Goal: Information Seeking & Learning: Compare options

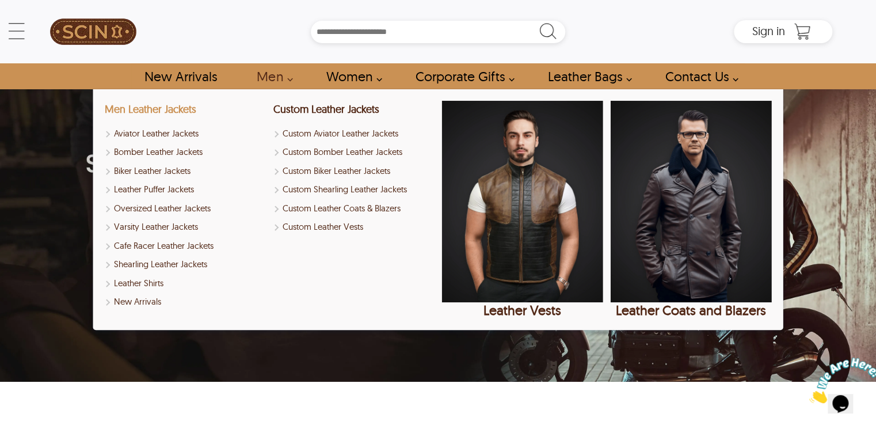
click at [166, 106] on link "Men Leather Jackets" at bounding box center [149, 108] width 91 height 13
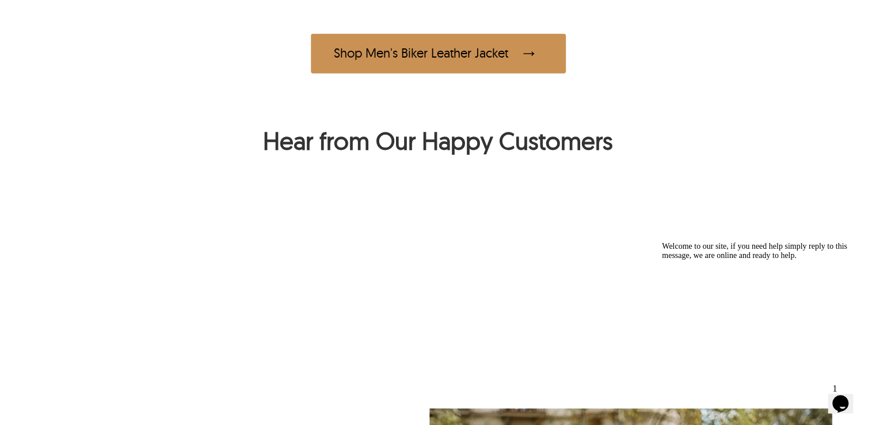
scroll to position [851, 0]
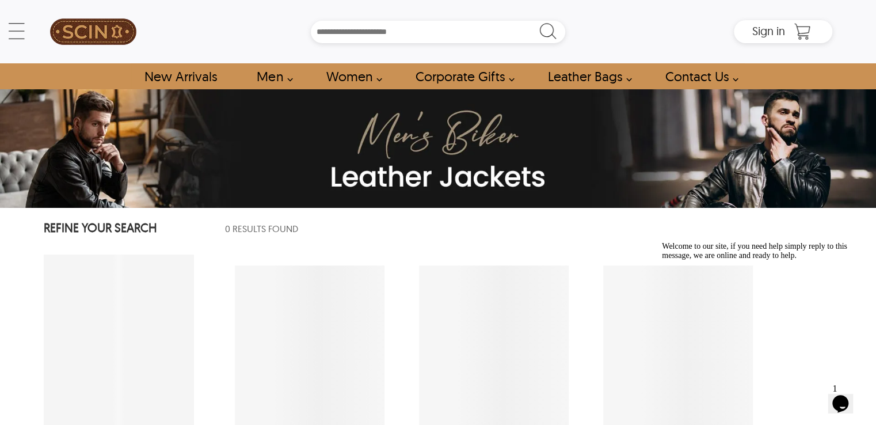
select select "********"
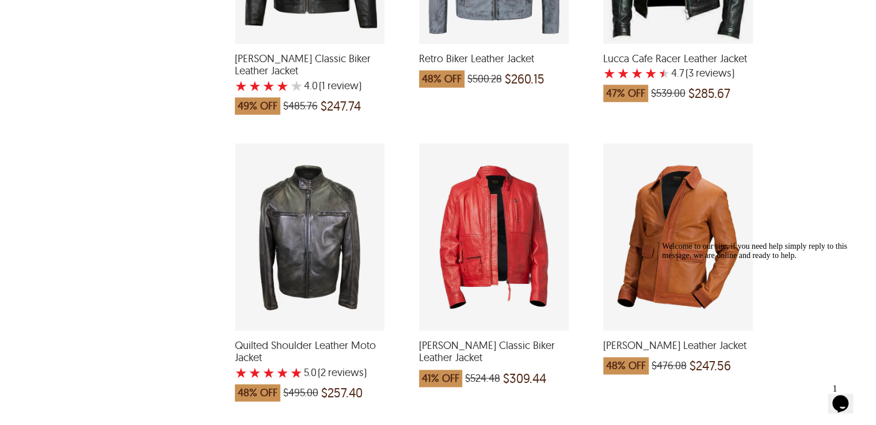
scroll to position [2669, 0]
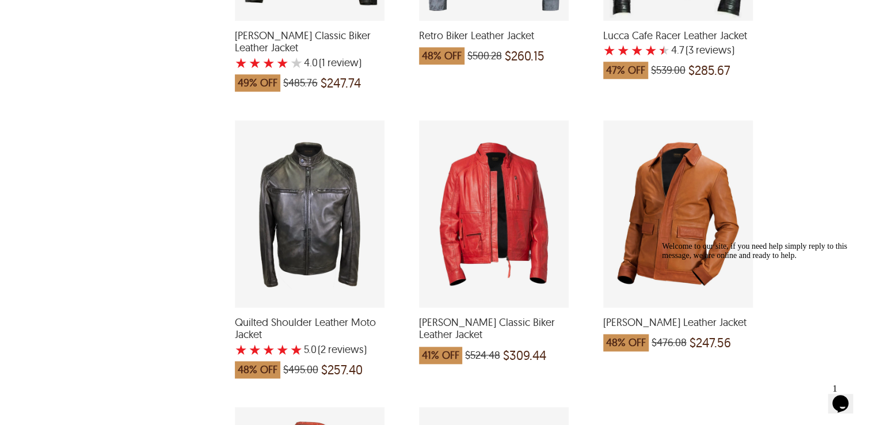
click at [498, 175] on div "Mike Classic Biker Leather Jacket which was at a price of $524.48, now after di…" at bounding box center [494, 213] width 150 height 187
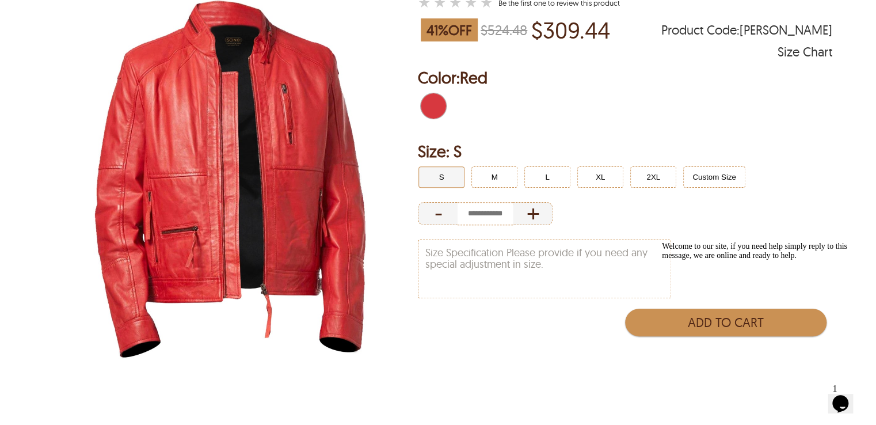
scroll to position [138, 0]
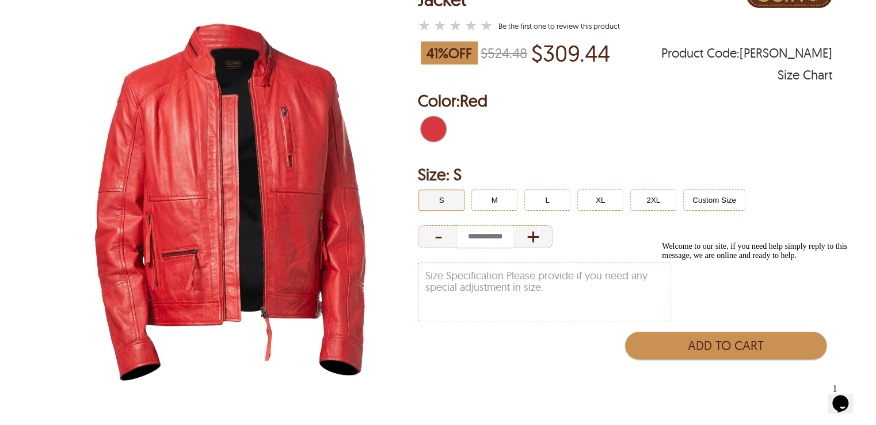
select select "********"
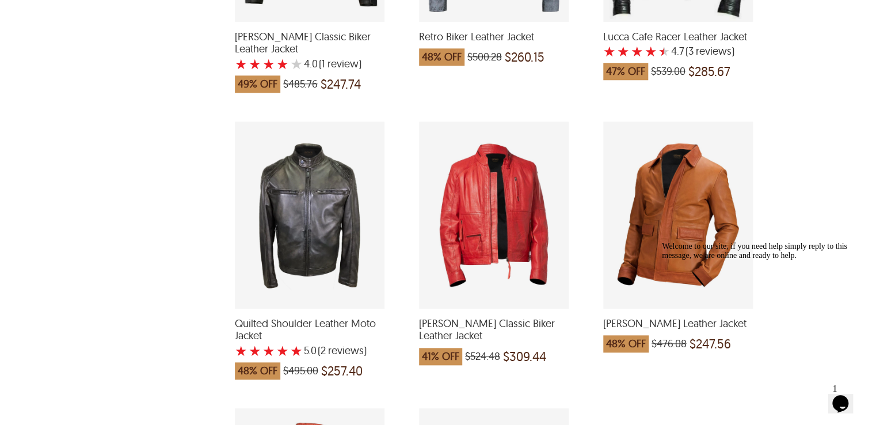
scroll to position [2669, 0]
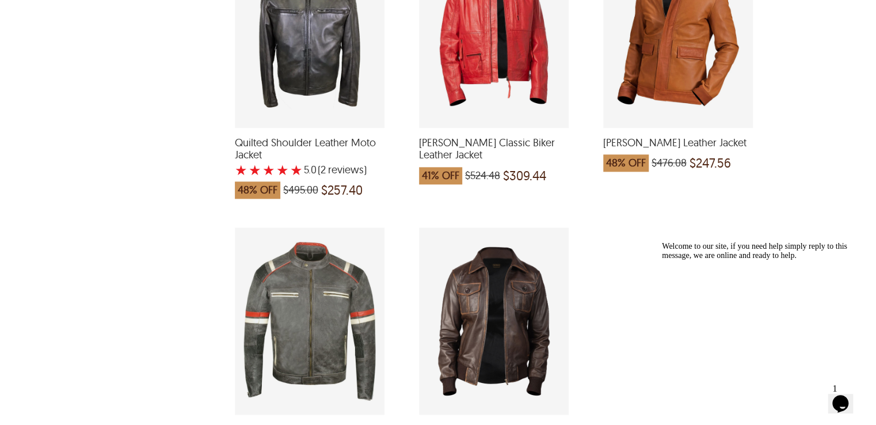
scroll to position [2922, 0]
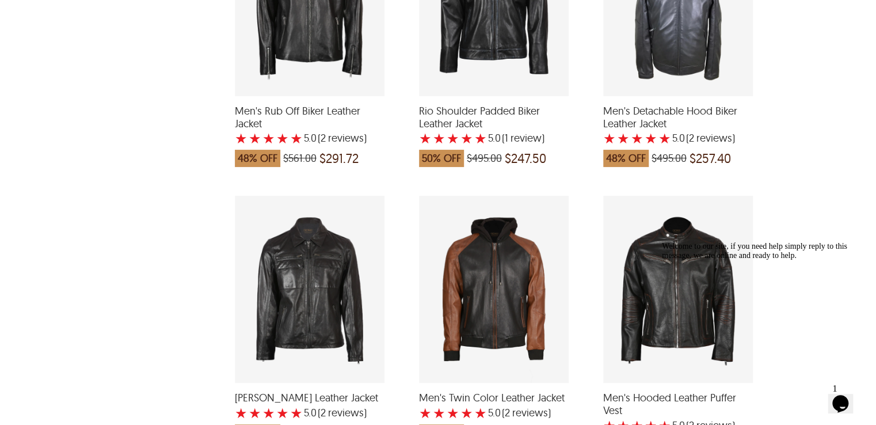
scroll to position [1795, 0]
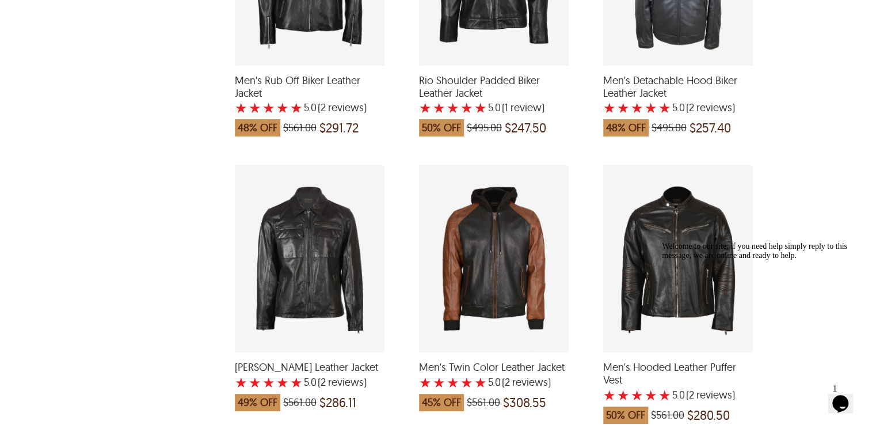
click at [292, 247] on div "Liam Biker Leather Jacket with a 5 Star Rating 2 Product Review which was at a …" at bounding box center [310, 258] width 150 height 187
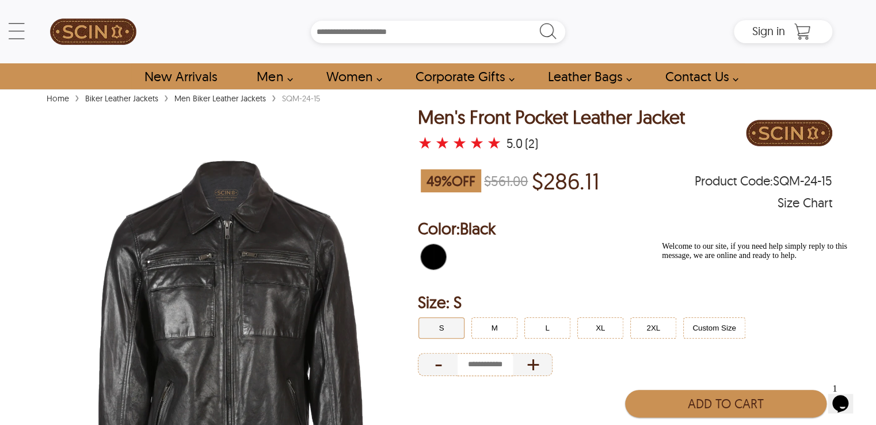
click at [662, 148] on div "★ ★ ★ ★ ★ 5.0 (2)" at bounding box center [551, 143] width 267 height 16
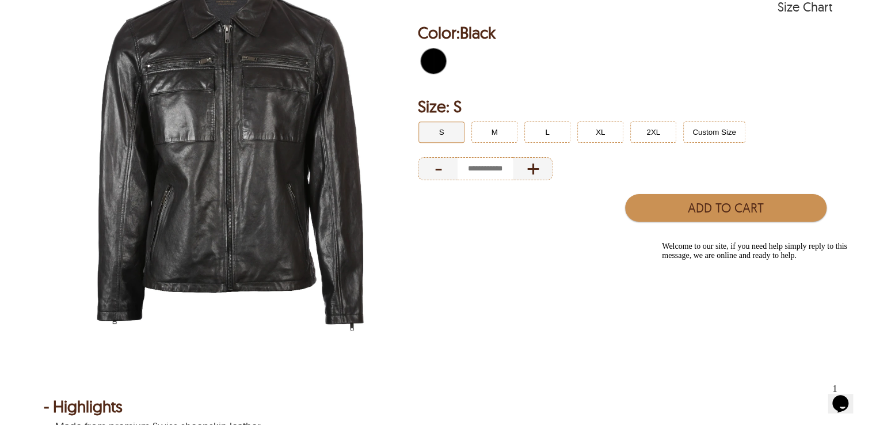
scroll to position [138, 0]
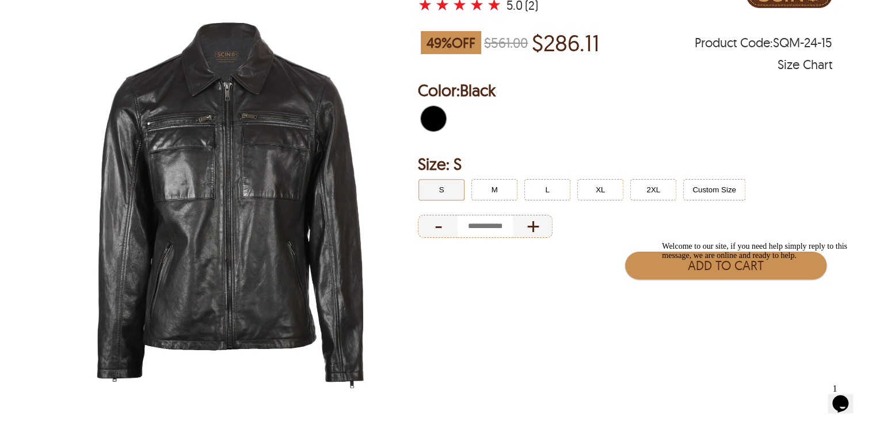
click at [186, 187] on img at bounding box center [230, 202] width 373 height 466
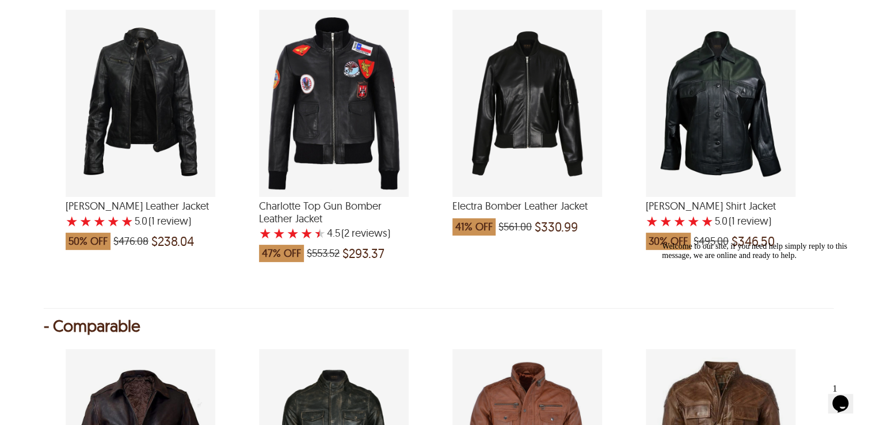
scroll to position [1035, 0]
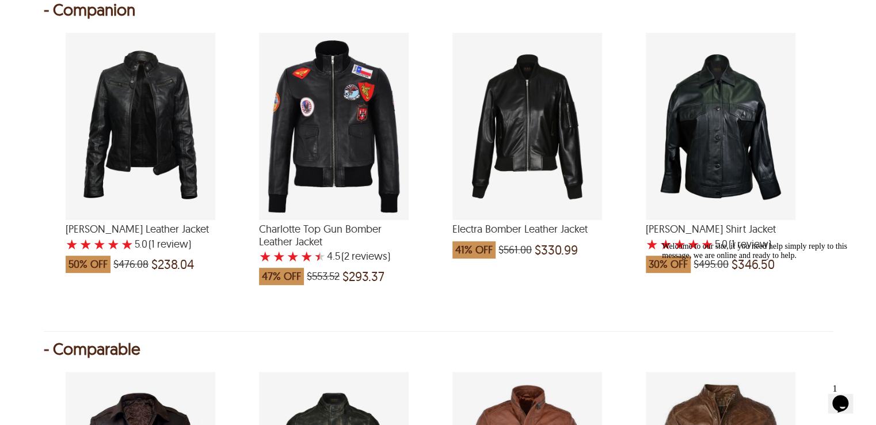
click at [163, 123] on div "Daisy Biker Leather Jacket with a 5 Star Rating 1 Product Review which was at a…" at bounding box center [141, 126] width 150 height 187
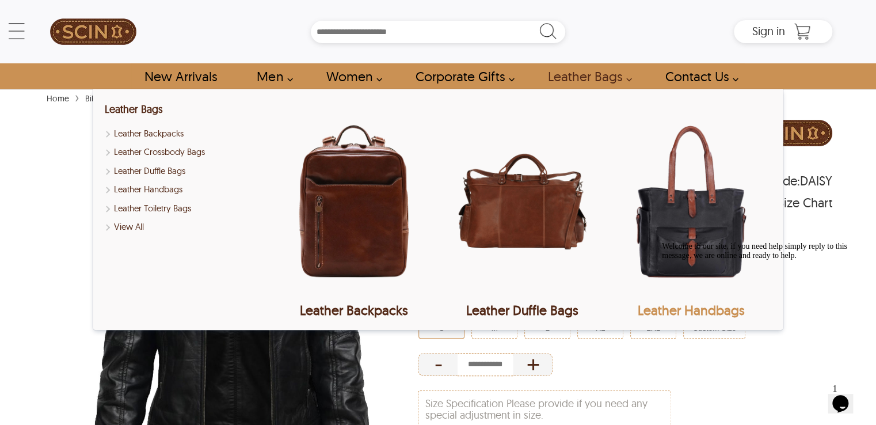
click at [646, 121] on img "Leather Handbags" at bounding box center [690, 201] width 161 height 201
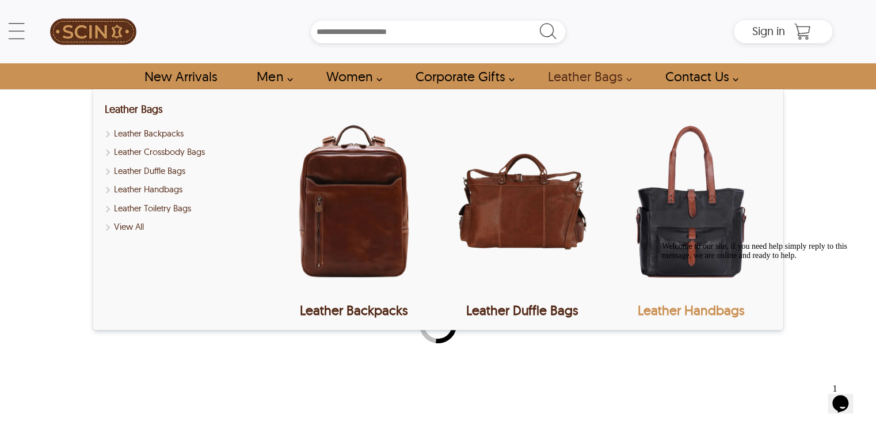
select select "********"
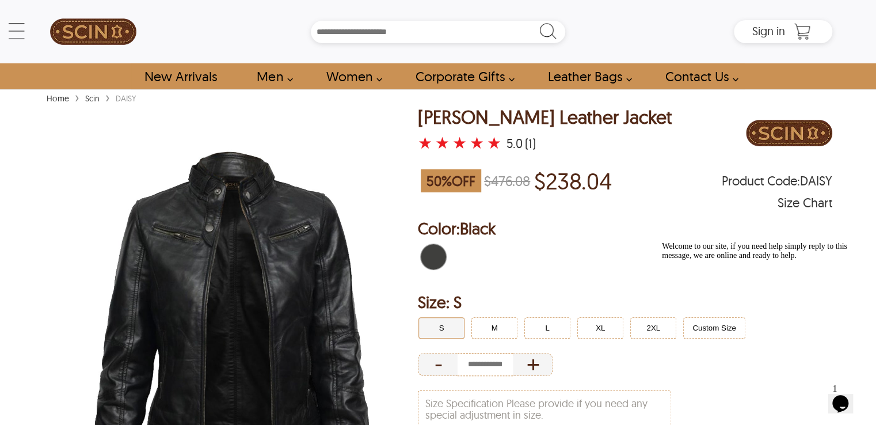
click at [538, 247] on div at bounding box center [625, 258] width 414 height 36
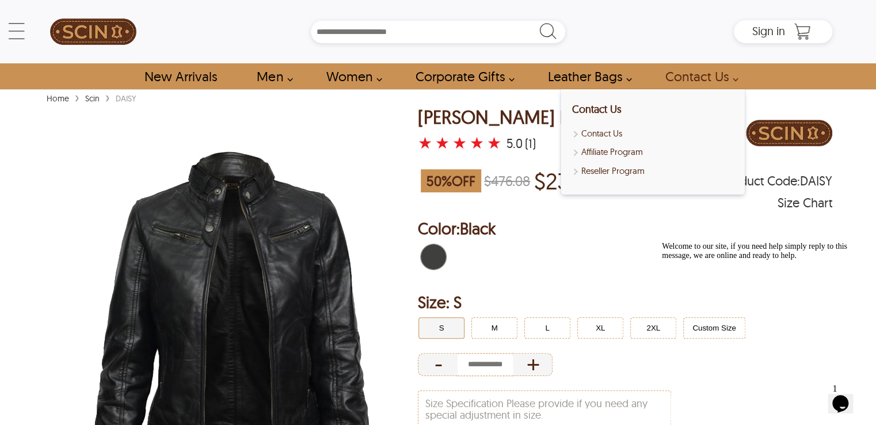
click at [698, 73] on link "Contact Us" at bounding box center [698, 76] width 93 height 26
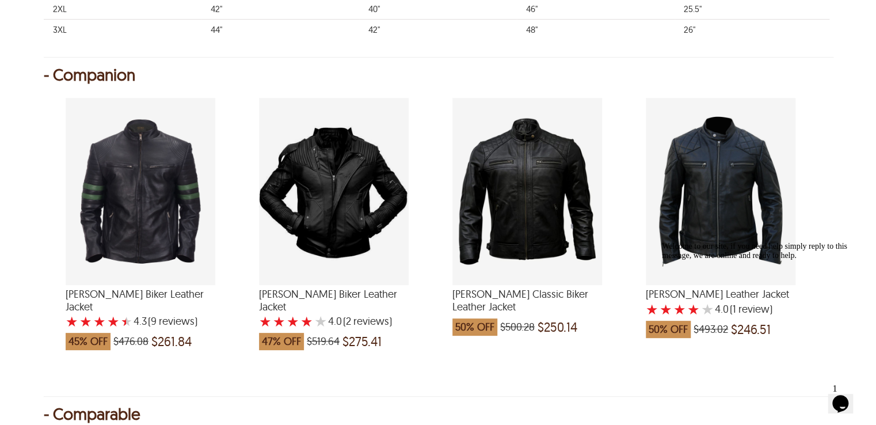
scroll to position [1035, 0]
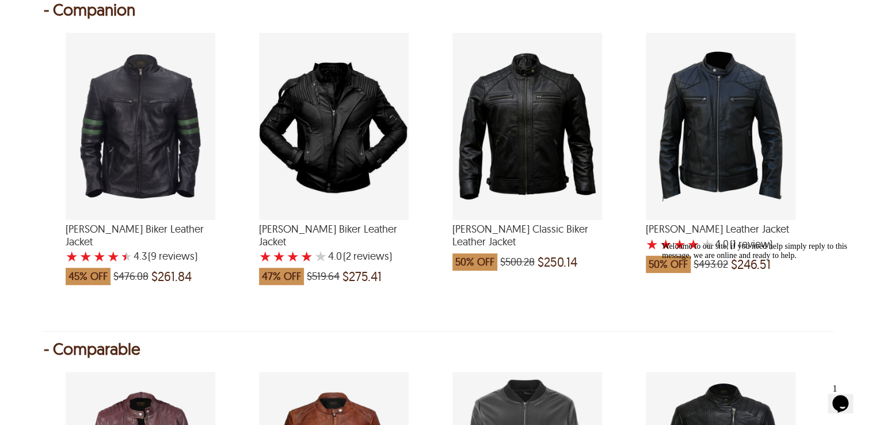
select select "********"
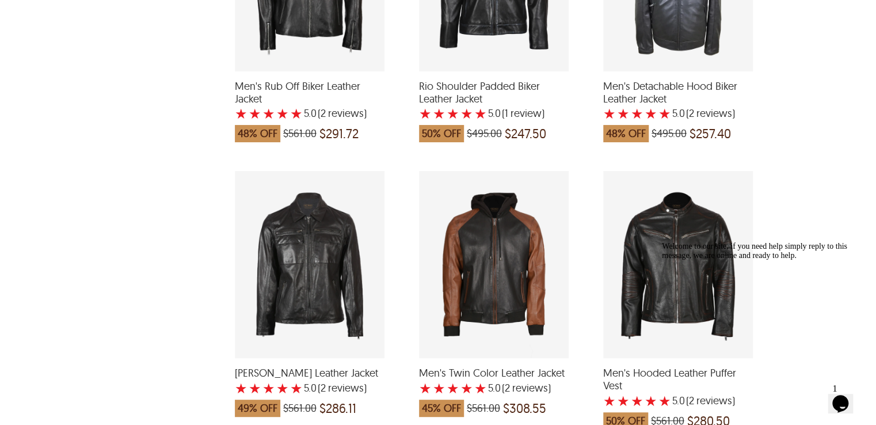
scroll to position [1795, 0]
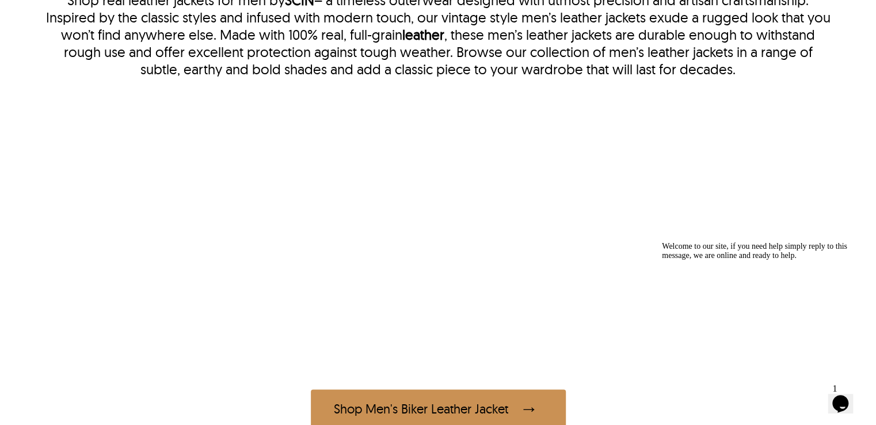
scroll to position [1795, 0]
